Goal: Use online tool/utility: Utilize a website feature to perform a specific function

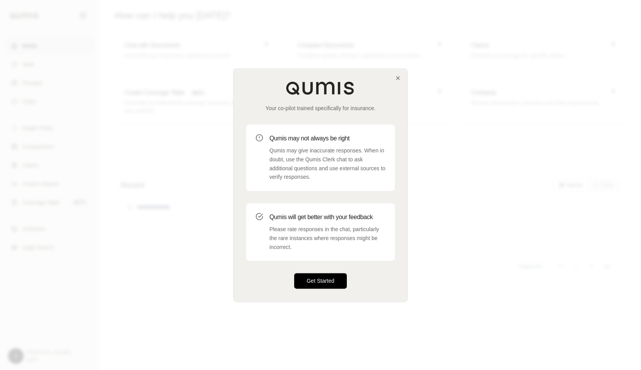
click at [321, 162] on button "Get Started" at bounding box center [320, 280] width 53 height 15
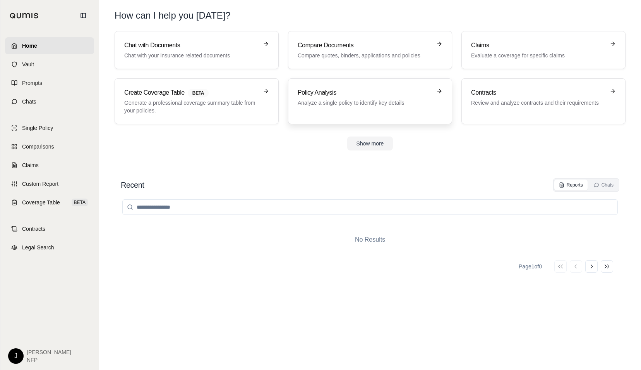
click at [339, 89] on h3 "Policy Analysis" at bounding box center [365, 92] width 134 height 9
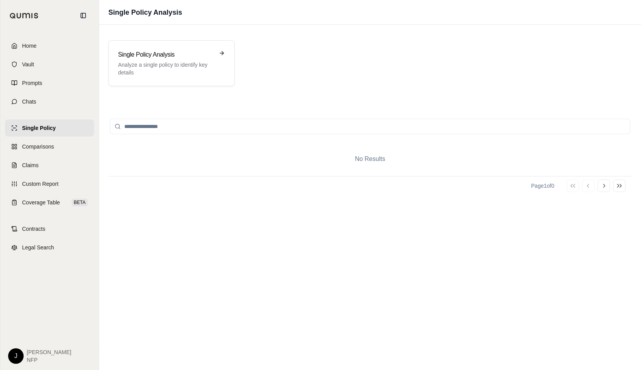
click at [185, 124] on input "search" at bounding box center [370, 126] width 521 height 15
click at [182, 81] on div "Single Policy Analysis Analyze a single policy to identify key details" at bounding box center [171, 63] width 126 height 46
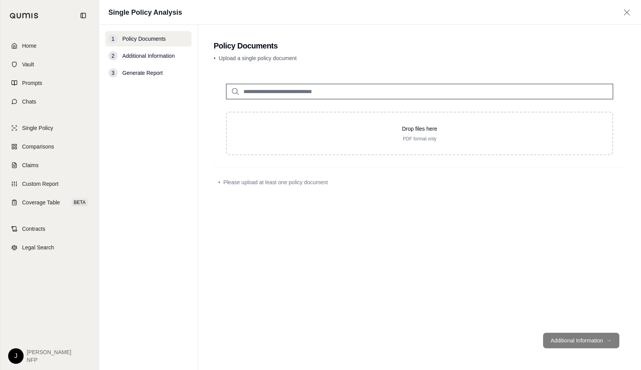
click at [246, 94] on input "search" at bounding box center [419, 91] width 387 height 15
type input "**********"
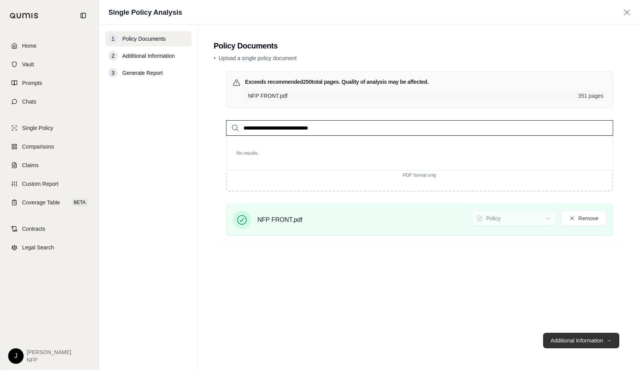
click at [370, 162] on button "Additional Information →" at bounding box center [581, 339] width 76 height 15
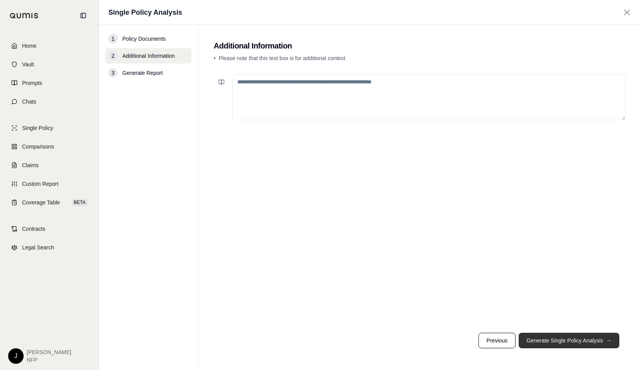
click at [370, 162] on button "Generate Single Policy Analysis →" at bounding box center [569, 339] width 101 height 15
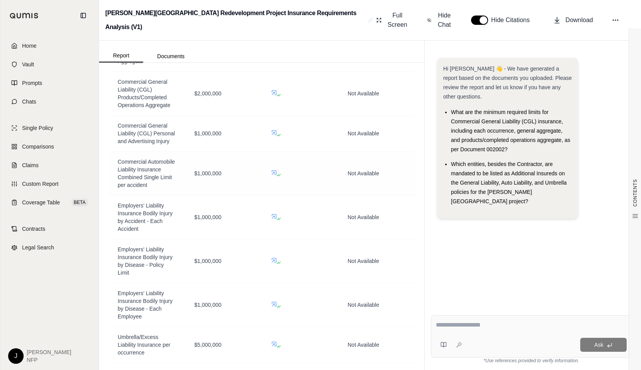
scroll to position [634, 0]
